Goal: Use online tool/utility: Utilize a website feature to perform a specific function

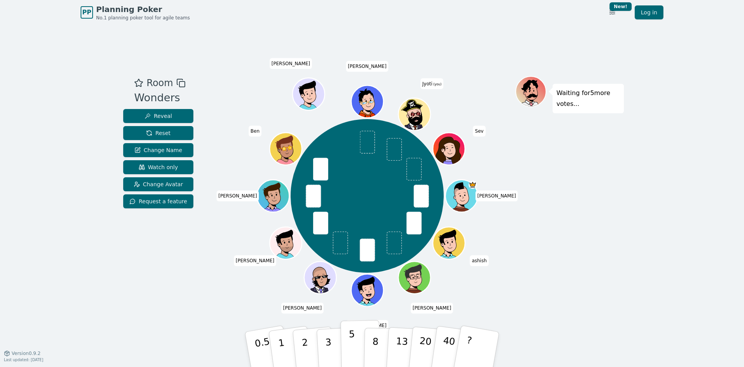
click at [345, 348] on button "5" at bounding box center [361, 349] width 40 height 59
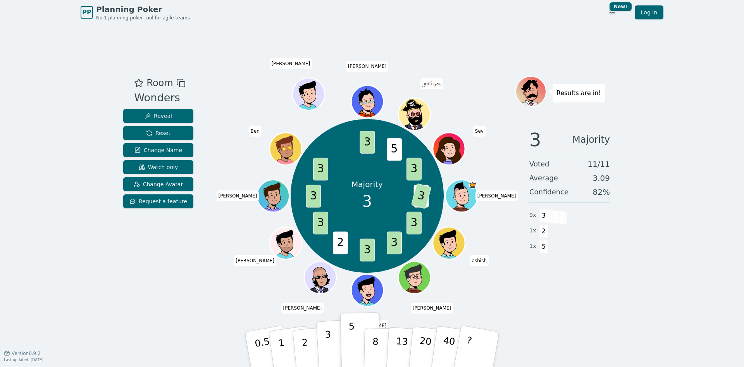
click at [328, 337] on p "3" at bounding box center [329, 350] width 9 height 42
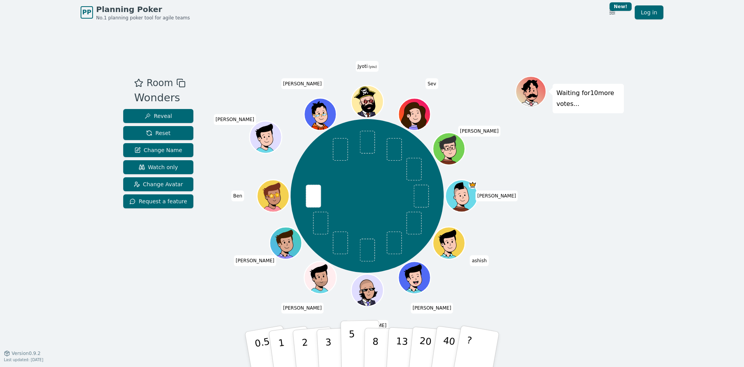
drag, startPoint x: 376, startPoint y: 345, endPoint x: 362, endPoint y: 342, distance: 14.2
click at [362, 342] on div "0.5 1 2 3 5 8 13 20 40 ?" at bounding box center [372, 349] width 233 height 27
click at [362, 342] on button "5" at bounding box center [361, 349] width 40 height 59
click at [339, 356] on button "3" at bounding box center [337, 349] width 42 height 60
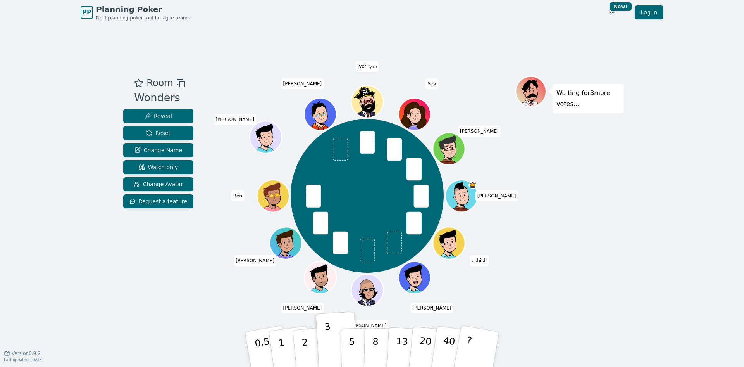
click at [40, 108] on div "PP Planning Poker No.1 planning poker tool for agile teams Toggle theme New! Lo…" at bounding box center [372, 183] width 744 height 367
click at [353, 345] on p "5" at bounding box center [352, 349] width 7 height 42
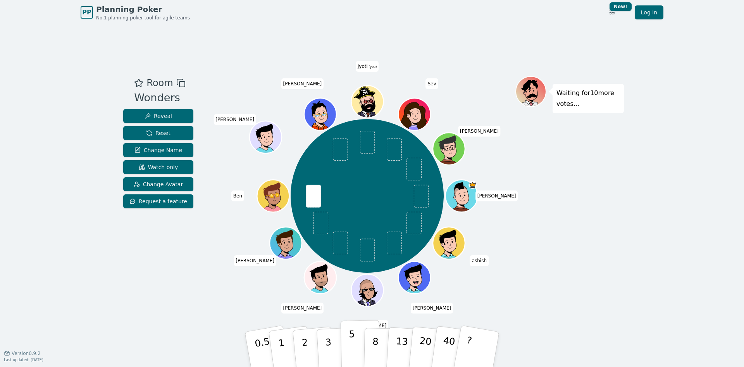
click at [356, 350] on button "5" at bounding box center [361, 349] width 40 height 59
